Goal: Check status: Check status

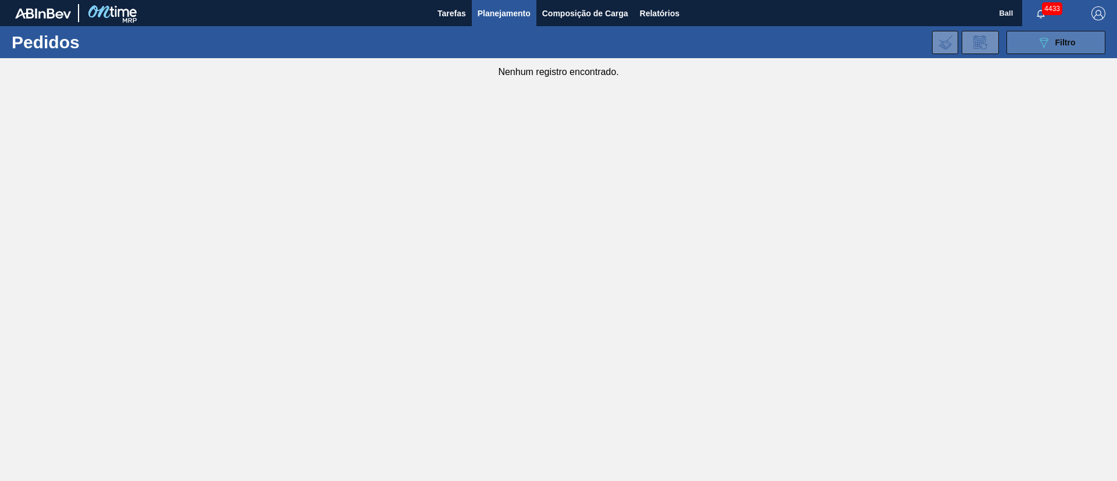
click at [1053, 34] on button "089F7B8B-B2A5-4AFE-B5C0-19BA573D28AC Filtro" at bounding box center [1055, 42] width 99 height 23
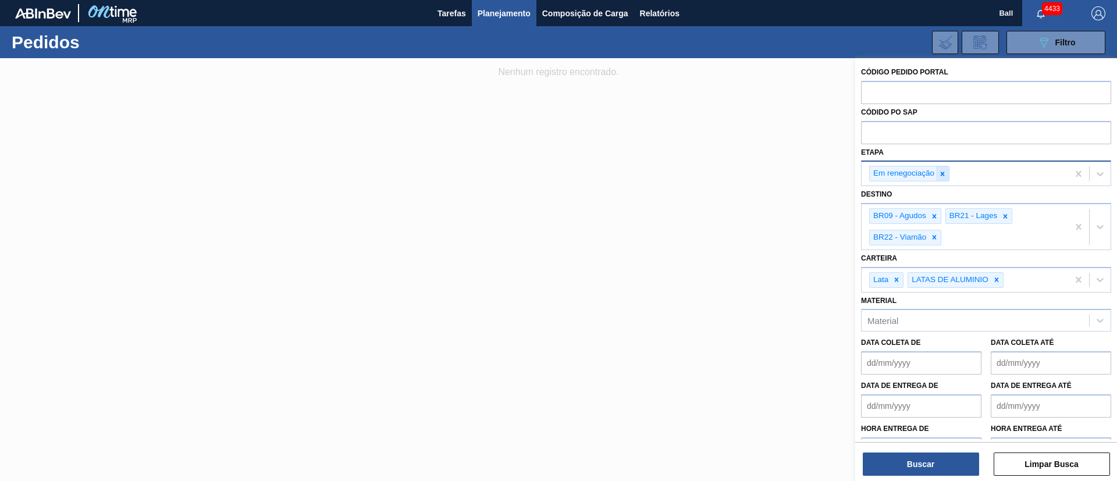
click at [939, 174] on icon at bounding box center [942, 174] width 8 height 8
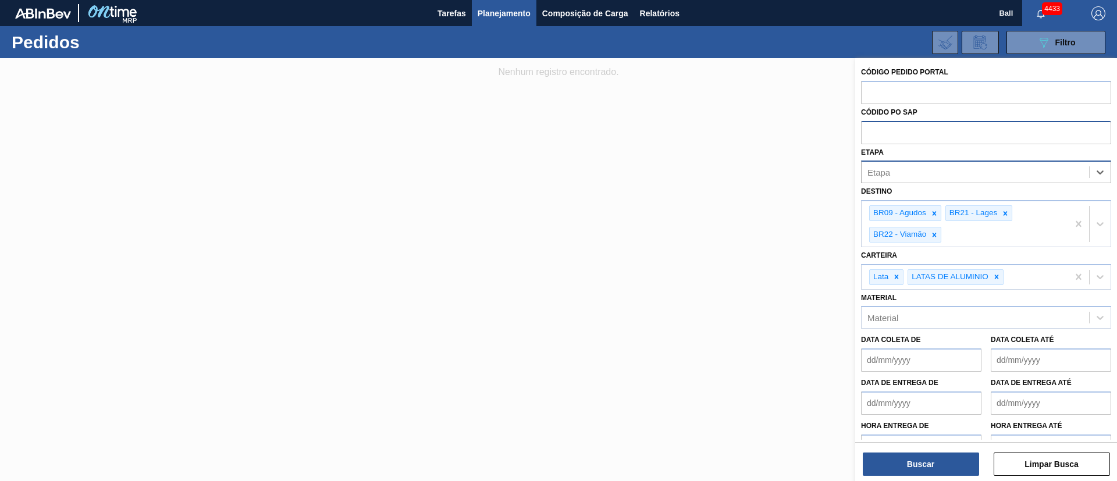
click at [945, 132] on input "text" at bounding box center [986, 132] width 250 height 22
paste input "text"
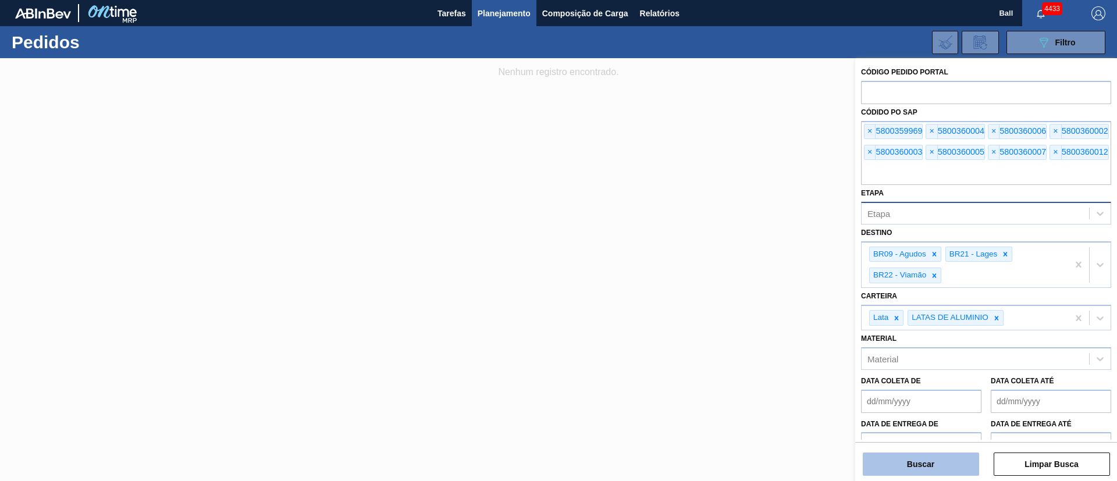
click at [903, 465] on button "Buscar" at bounding box center [920, 463] width 116 height 23
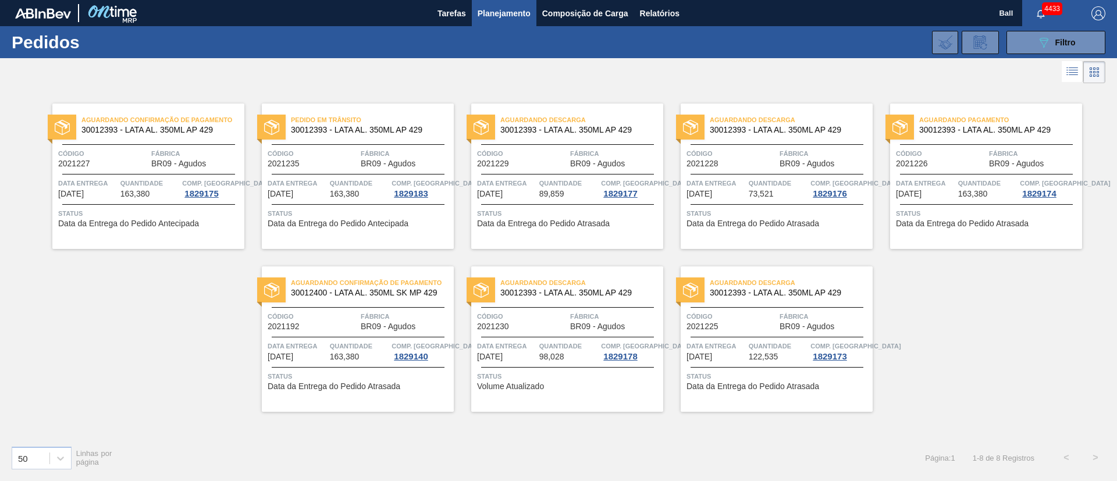
click at [201, 232] on div "Aguardando Confirmação de Pagamento 30012393 - LATA AL. 350ML AP 429 Código 202…" at bounding box center [148, 176] width 192 height 145
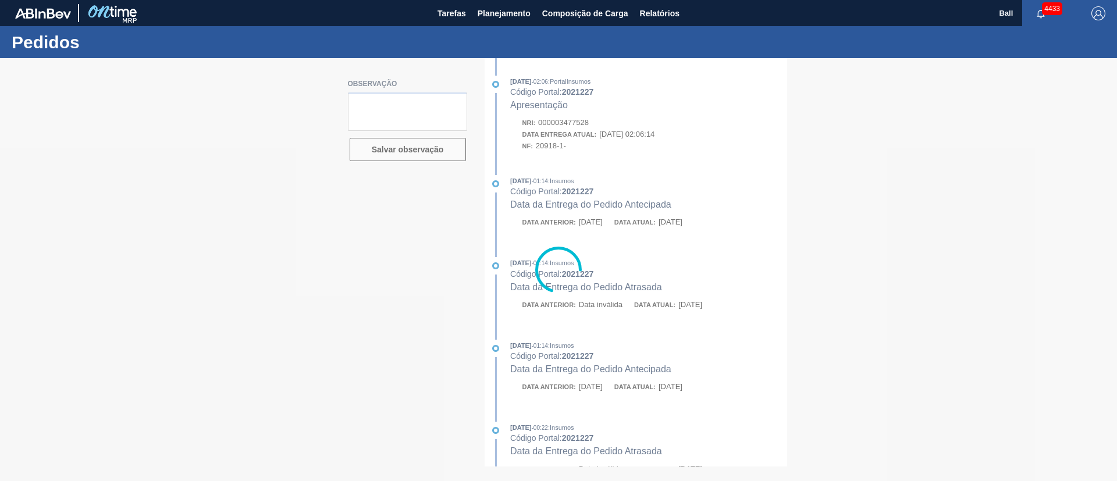
click at [644, 195] on div at bounding box center [558, 269] width 1117 height 423
drag, startPoint x: 572, startPoint y: 193, endPoint x: 528, endPoint y: 147, distance: 63.8
click at [572, 192] on div at bounding box center [558, 269] width 1117 height 423
click at [618, 229] on div at bounding box center [558, 269] width 1117 height 423
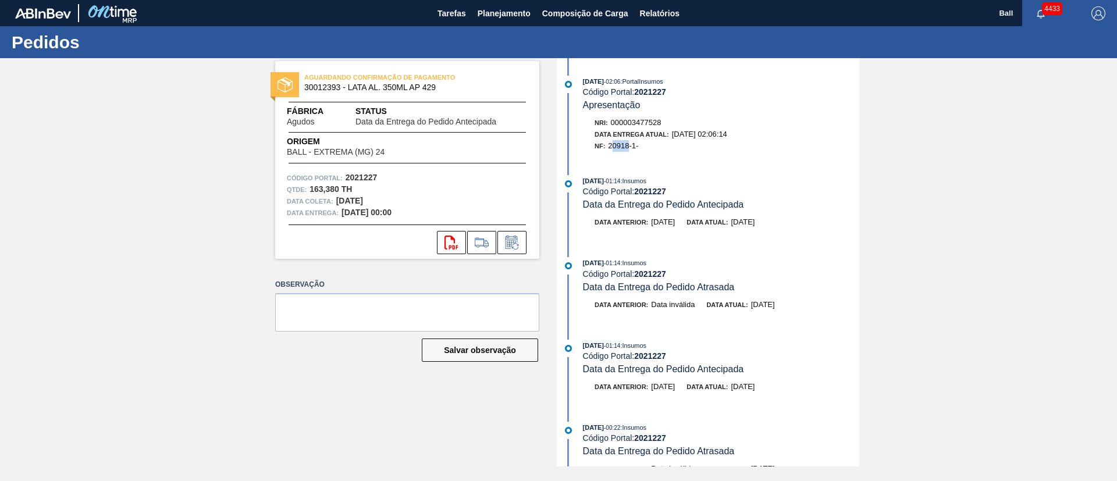
drag, startPoint x: 613, startPoint y: 145, endPoint x: 629, endPoint y: 148, distance: 16.4
click at [629, 148] on span "20918-1-" at bounding box center [623, 145] width 30 height 9
click at [614, 146] on span "20918-1-" at bounding box center [623, 145] width 30 height 9
drag, startPoint x: 611, startPoint y: 146, endPoint x: 631, endPoint y: 148, distance: 19.8
click at [631, 148] on span "20918-1-" at bounding box center [623, 145] width 30 height 9
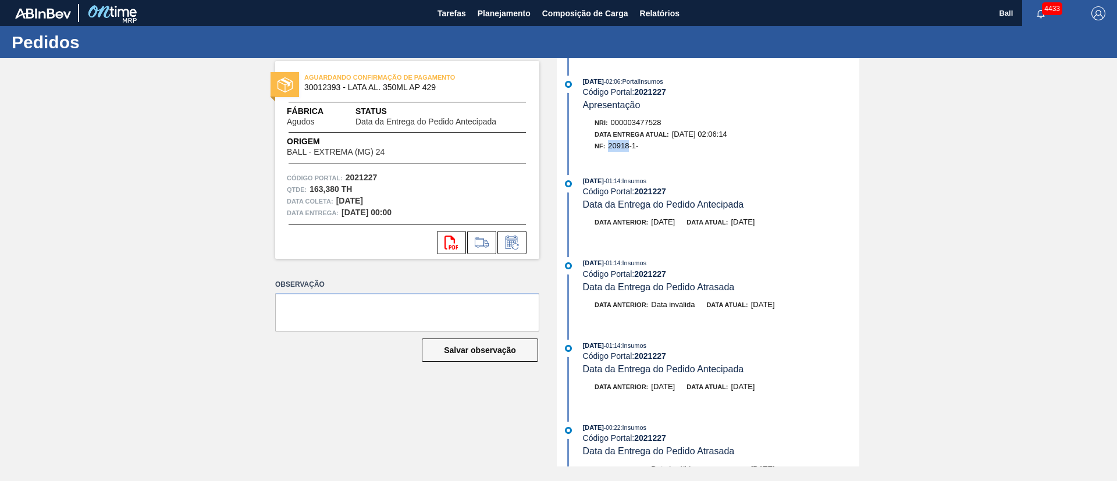
copy span "20918"
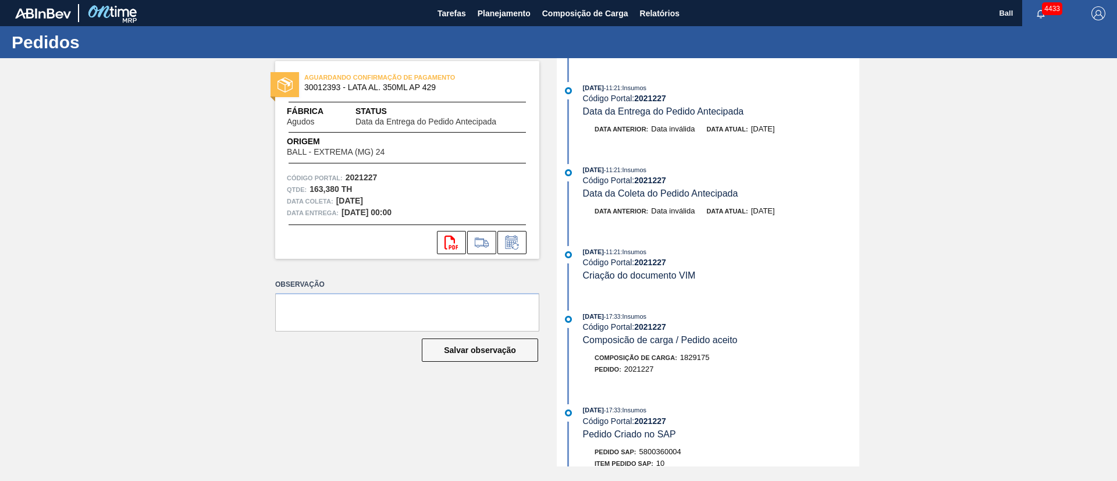
scroll to position [1134, 0]
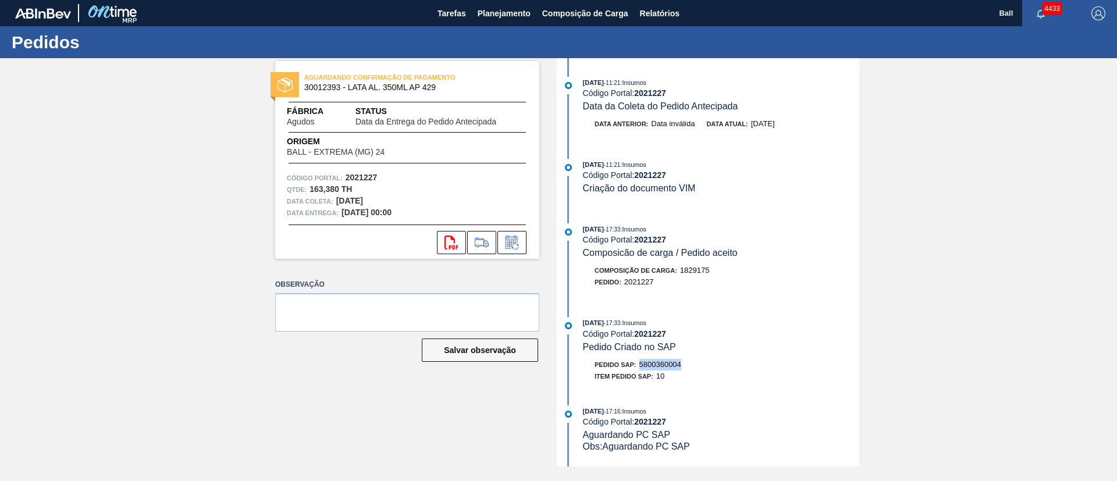
drag, startPoint x: 686, startPoint y: 359, endPoint x: 641, endPoint y: 361, distance: 44.8
click at [641, 361] on div "Pedido SAP: 5800360004" at bounding box center [721, 365] width 276 height 12
copy span "5800360004"
click at [703, 315] on div "04/09/2025 - 02:06 : PortalInsumos Código Portal: 2021227 Apresentação Nri: 000…" at bounding box center [709, 262] width 300 height 408
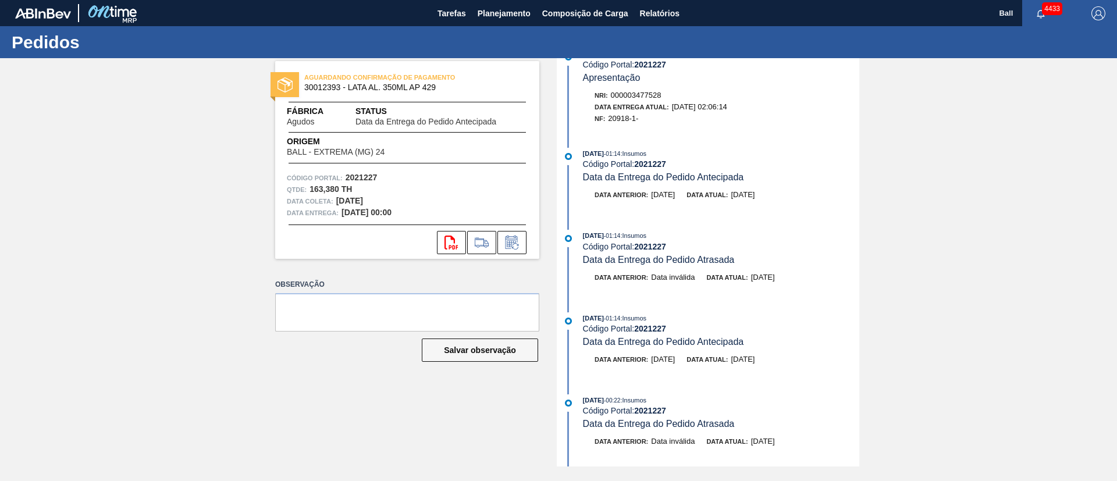
scroll to position [0, 0]
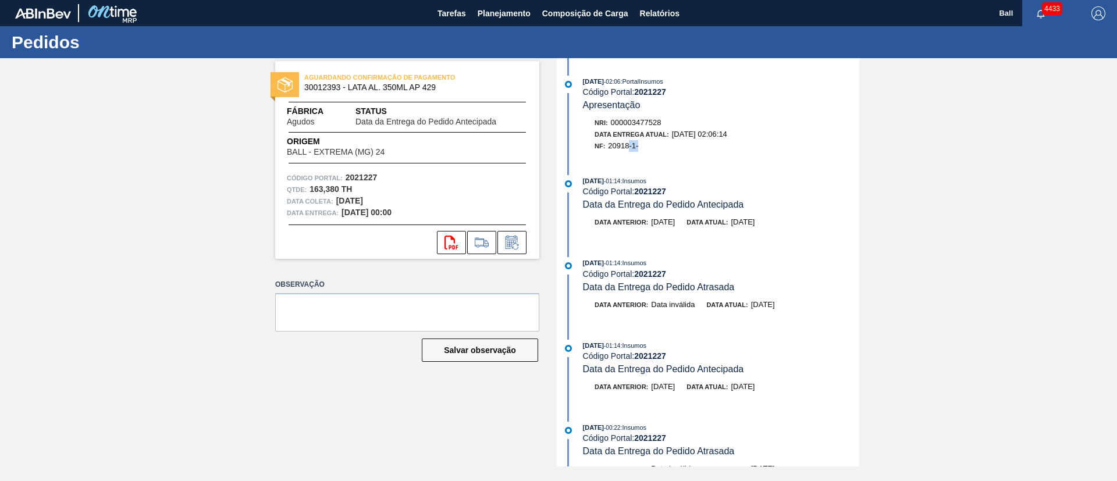
drag, startPoint x: 642, startPoint y: 144, endPoint x: 630, endPoint y: 144, distance: 12.2
click at [630, 144] on div "NF: 20918-1-" at bounding box center [726, 146] width 265 height 12
click at [643, 147] on div "NF: 20918-1-" at bounding box center [726, 146] width 265 height 12
click at [642, 159] on div "04/09/2025 - 02:06 : PortalInsumos Código Portal: 2021227 Apresentação Nri: 000…" at bounding box center [709, 262] width 300 height 408
drag, startPoint x: 639, startPoint y: 147, endPoint x: 611, endPoint y: 148, distance: 27.4
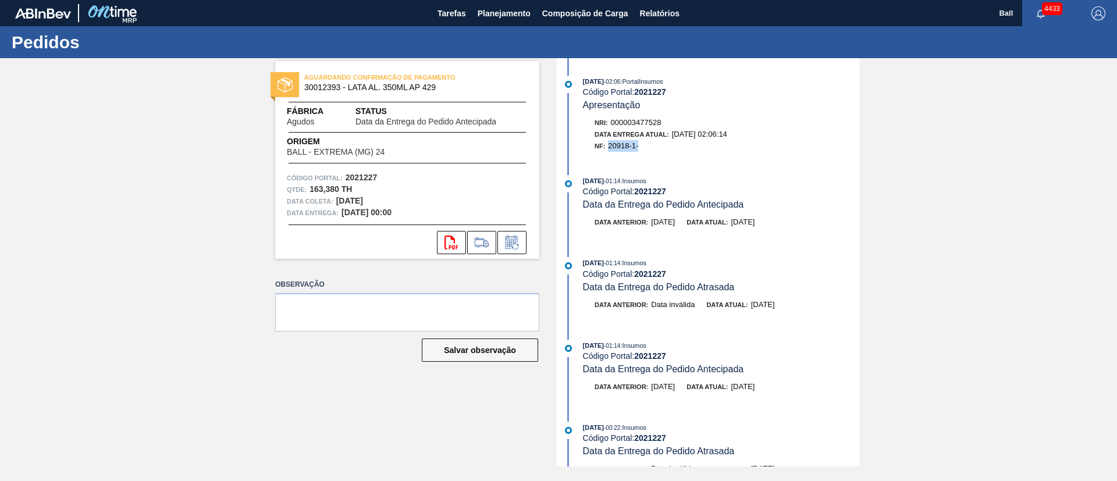
click at [611, 148] on span "20918-1-" at bounding box center [623, 145] width 30 height 9
copy span "20918-1-"
click at [523, 13] on span "Planejamento" at bounding box center [503, 13] width 53 height 14
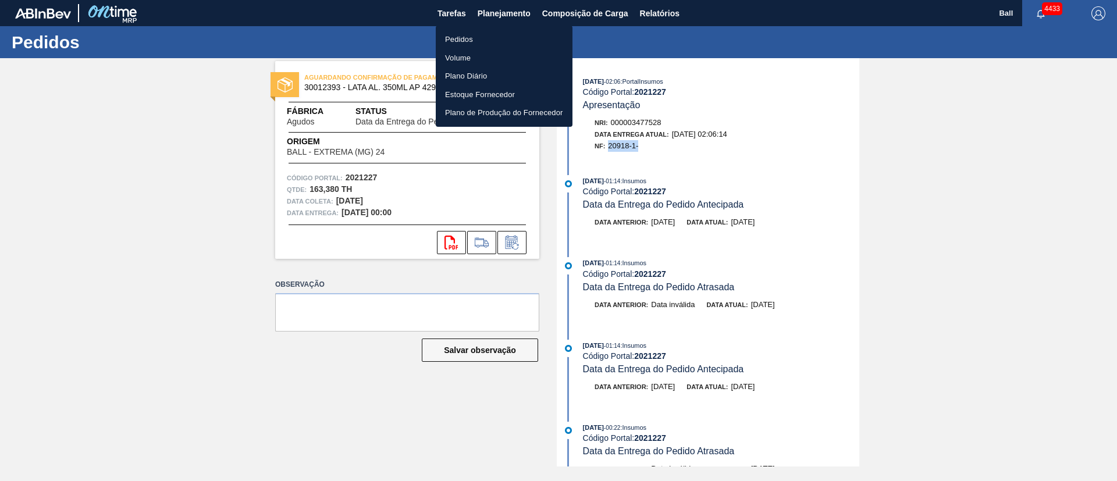
click at [502, 41] on li "Pedidos" at bounding box center [504, 39] width 137 height 19
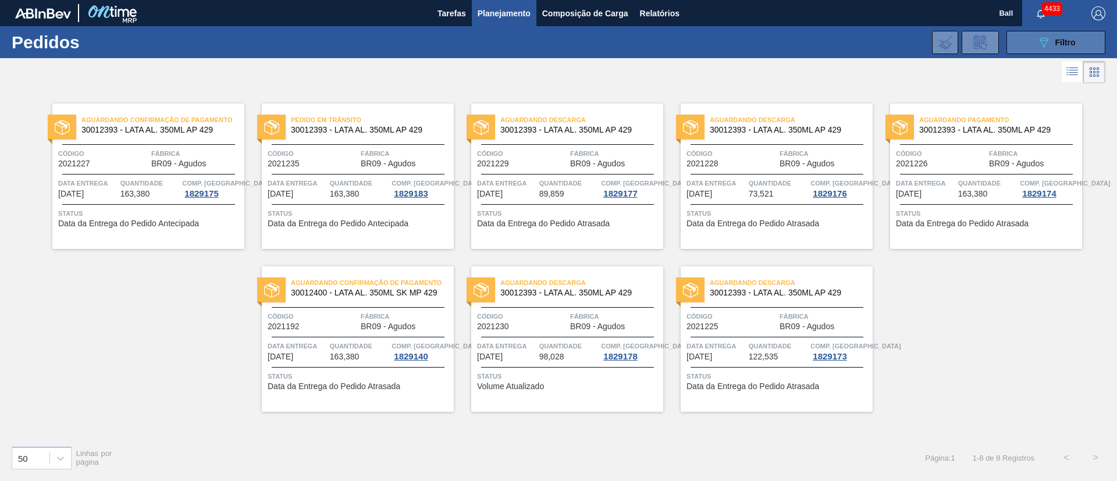
click at [1053, 51] on button "089F7B8B-B2A5-4AFE-B5C0-19BA573D28AC Filtro" at bounding box center [1055, 42] width 99 height 23
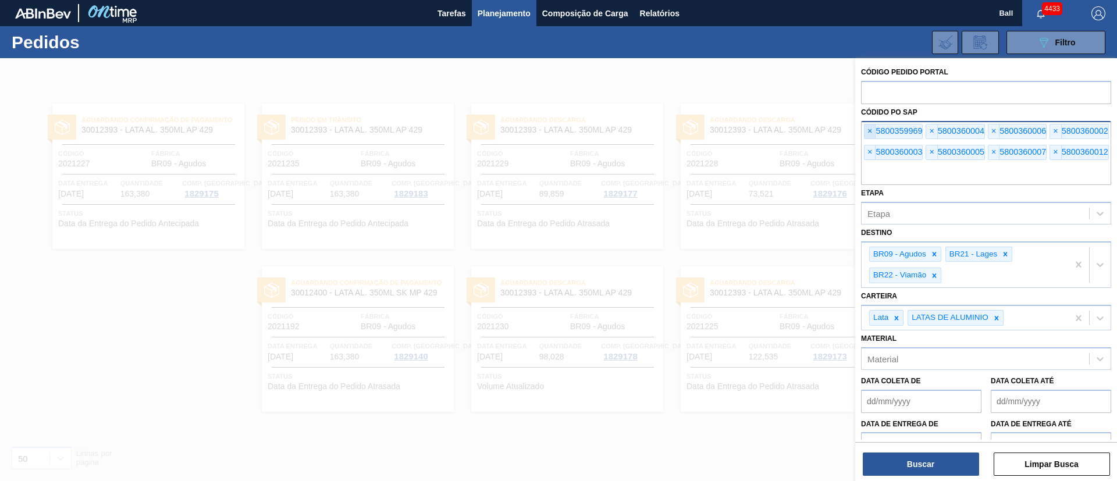
click at [865, 129] on span "×" at bounding box center [869, 131] width 11 height 14
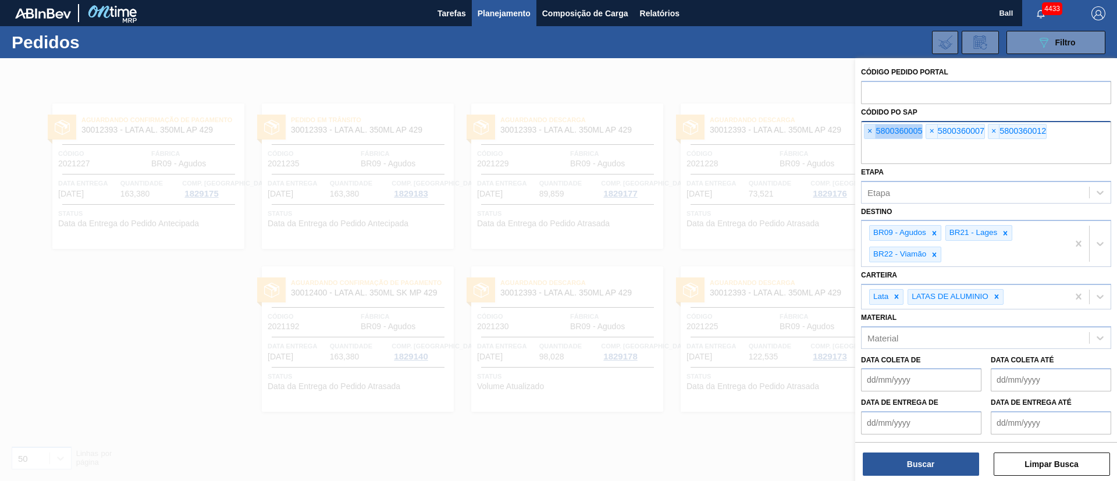
click at [865, 129] on span "×" at bounding box center [869, 131] width 11 height 14
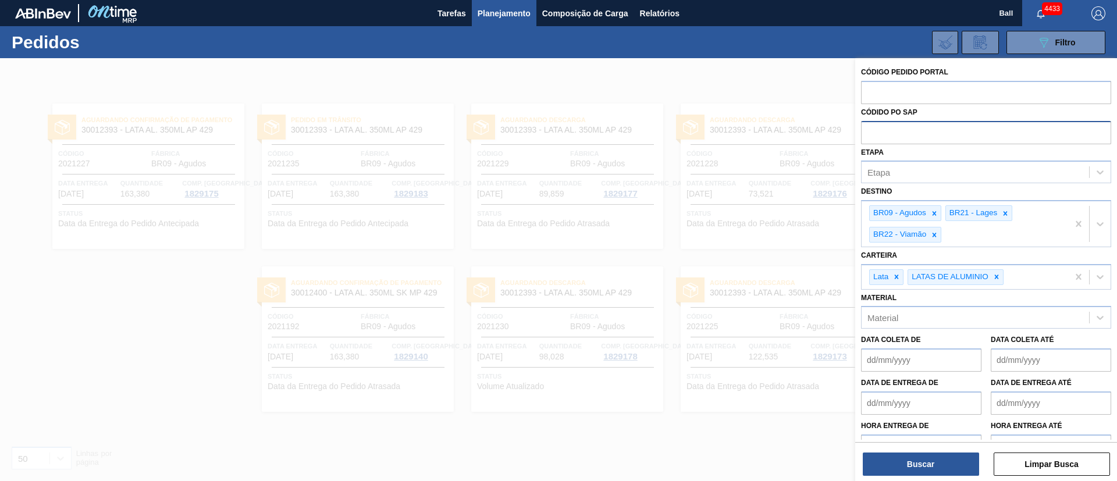
click at [865, 129] on input "text" at bounding box center [986, 132] width 250 height 22
paste input "text"
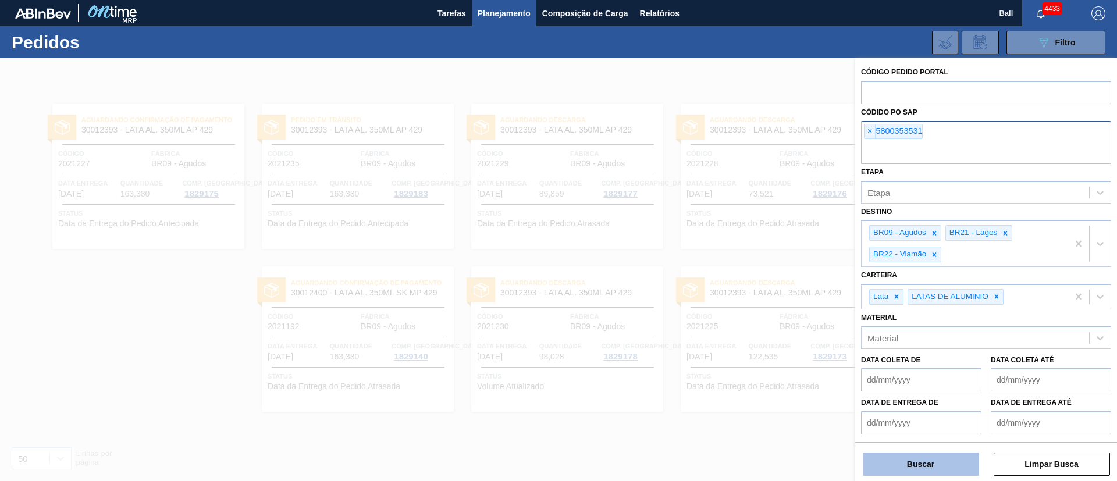
click at [944, 453] on button "Buscar" at bounding box center [920, 463] width 116 height 23
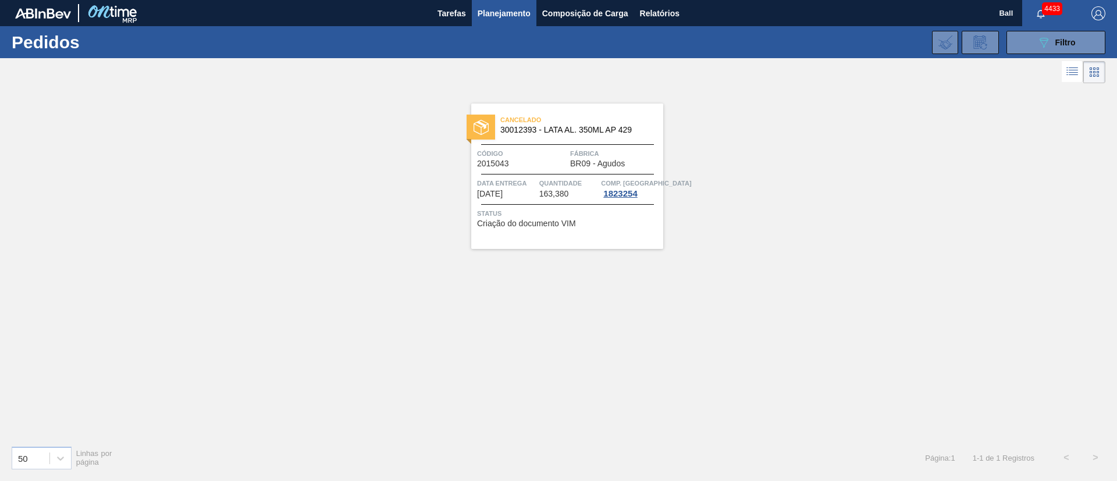
click at [560, 149] on span "Código" at bounding box center [522, 154] width 90 height 12
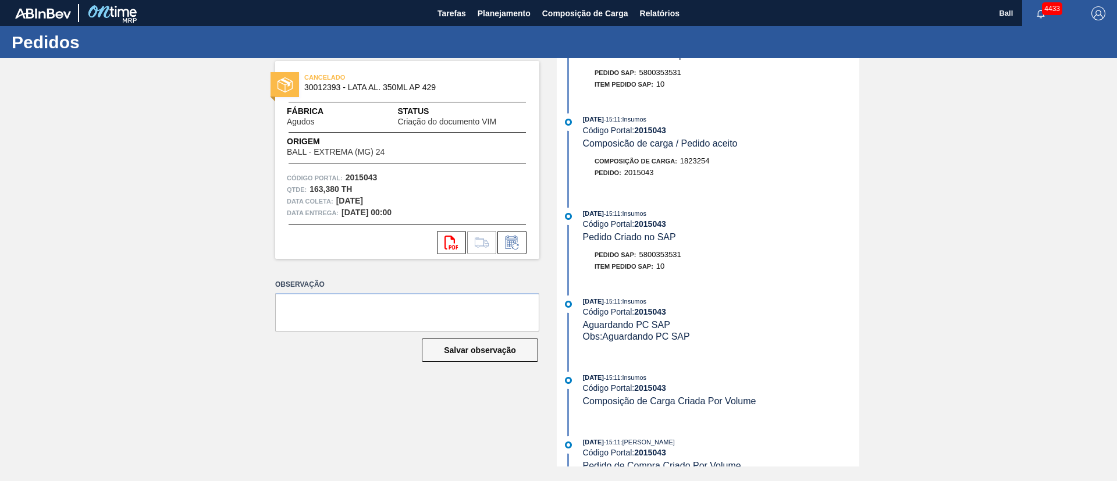
scroll to position [143, 0]
